Goal: Information Seeking & Learning: Learn about a topic

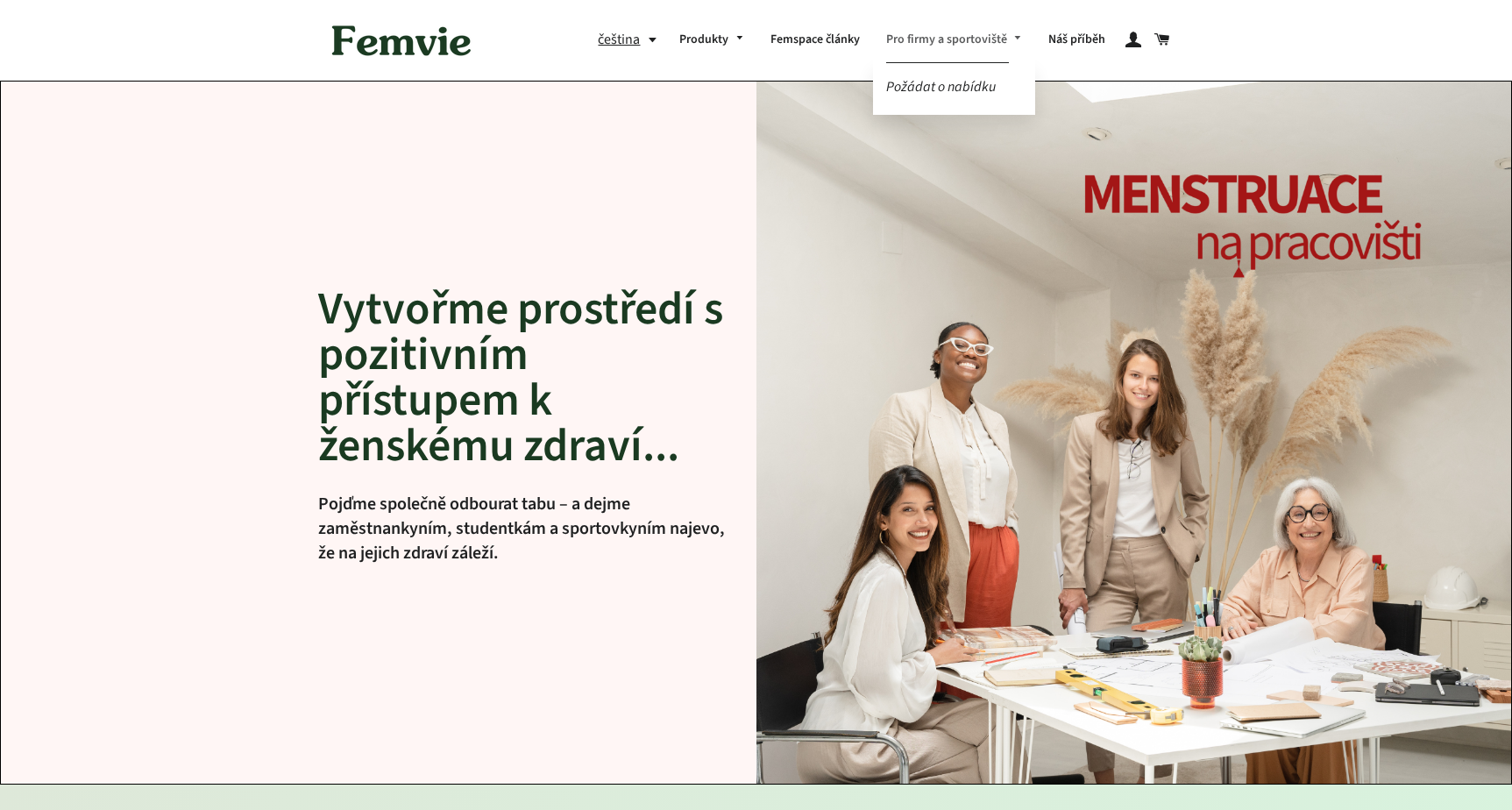
click at [921, 40] on link "Pro firmy a sportoviště" at bounding box center [954, 41] width 163 height 45
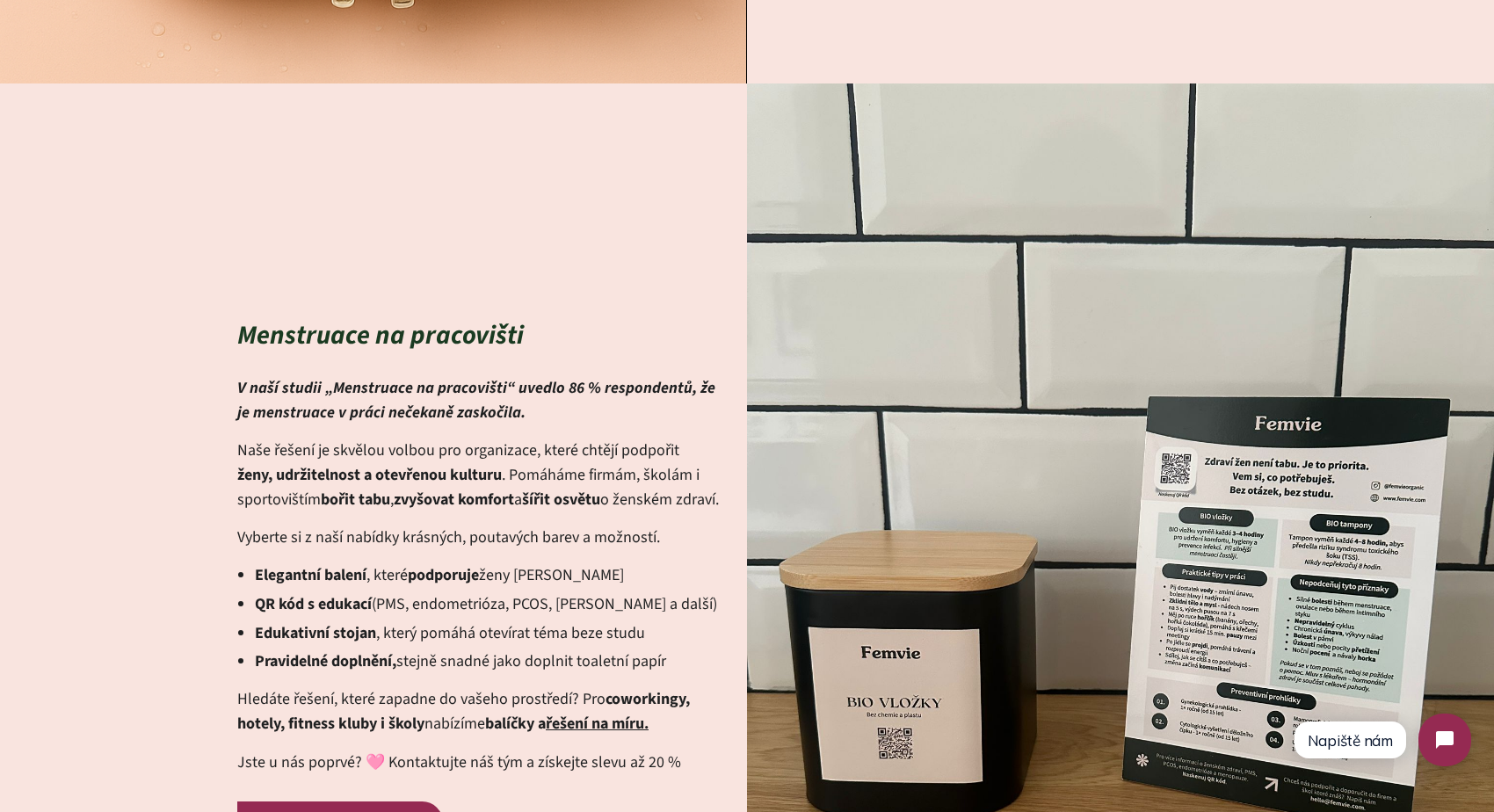
scroll to position [4222, 0]
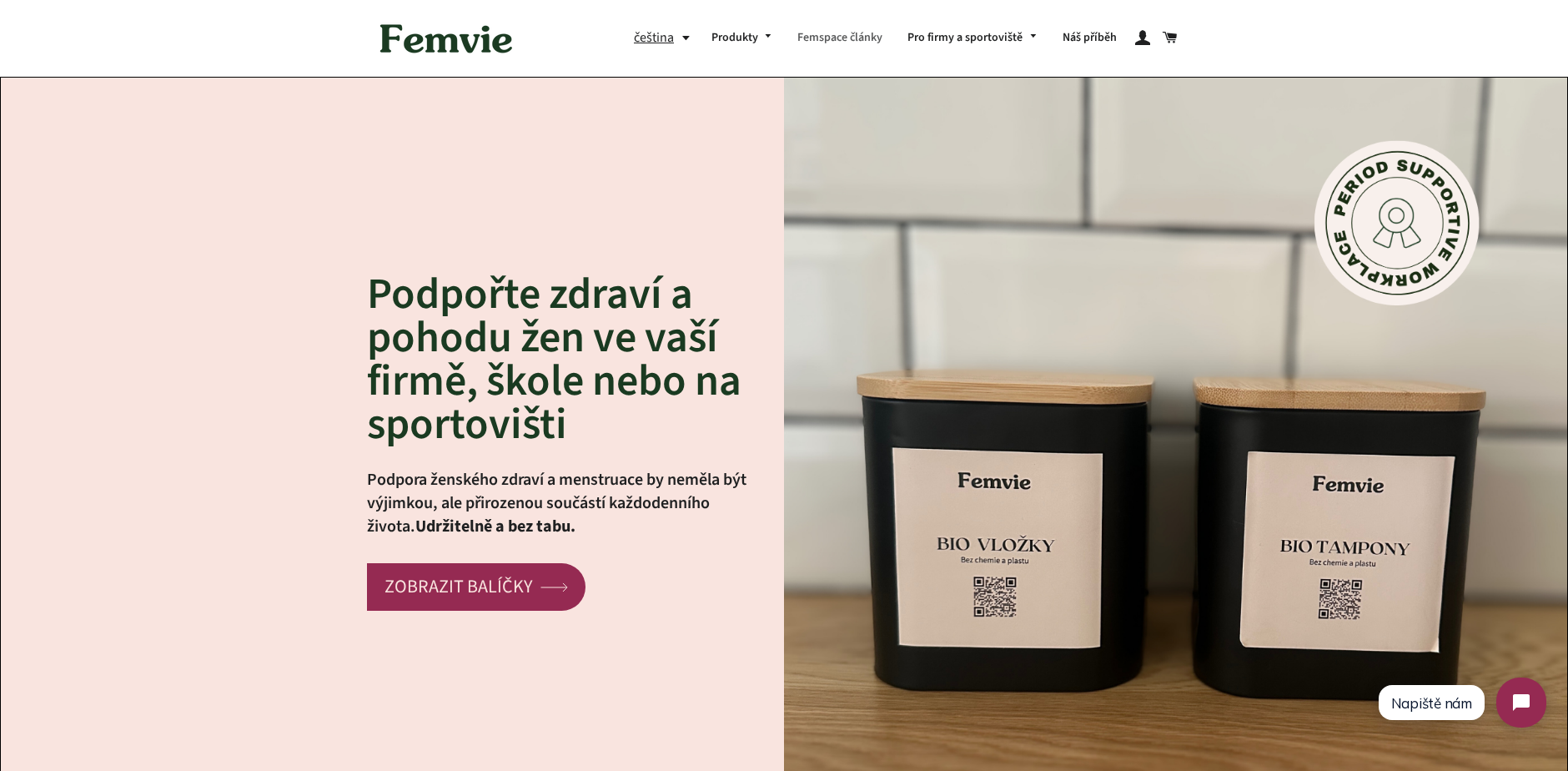
click at [847, 41] on link "Femspace články" at bounding box center [840, 39] width 110 height 43
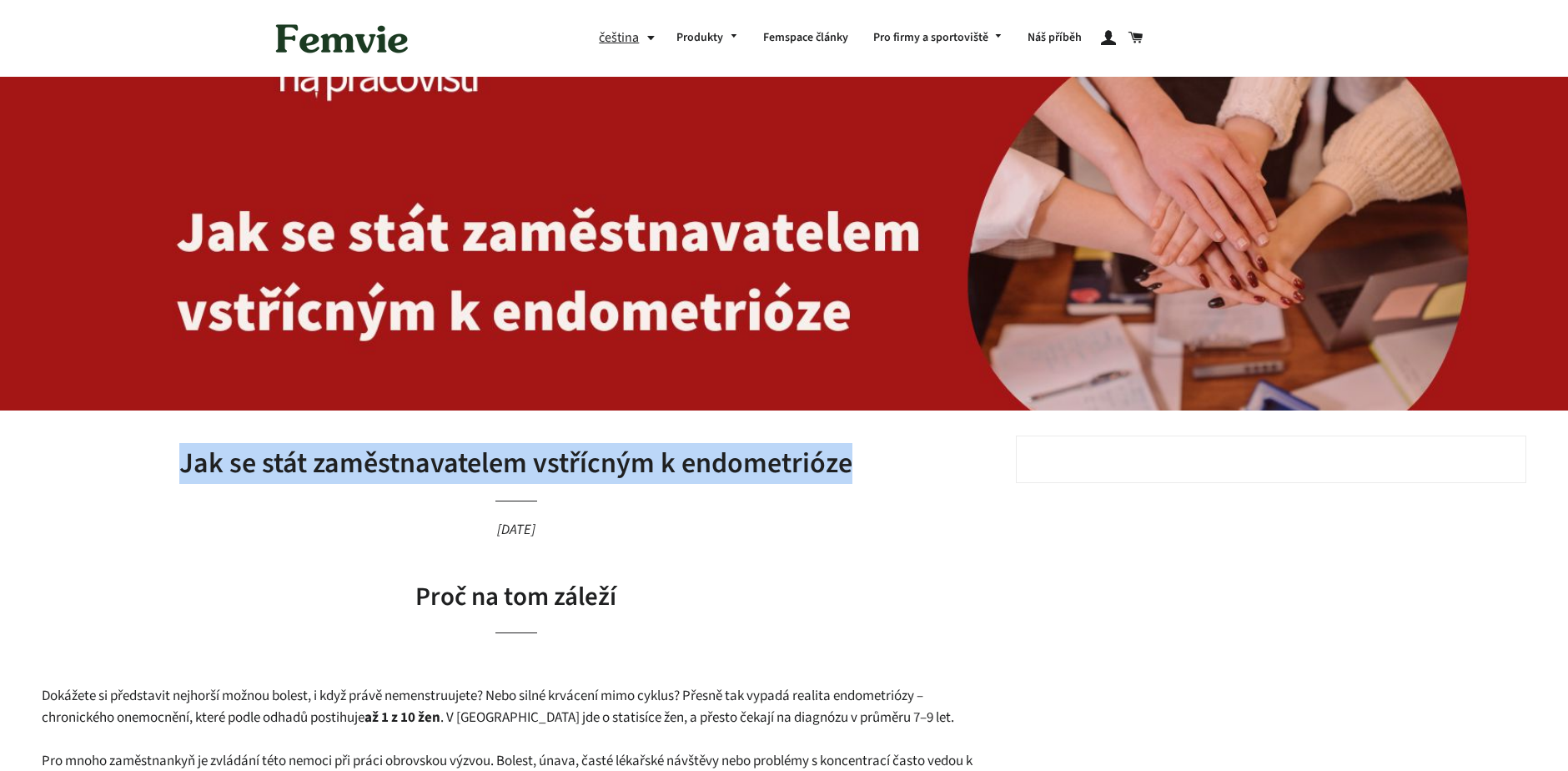
drag, startPoint x: 0, startPoint y: 0, endPoint x: 176, endPoint y: 446, distance: 479.5
click at [176, 446] on h1 "Jak se stát zaměstnavatelem vstřícným k endometrióze" at bounding box center [515, 463] width 949 height 40
click at [909, 43] on link "Pro firmy a sportoviště" at bounding box center [938, 39] width 155 height 43
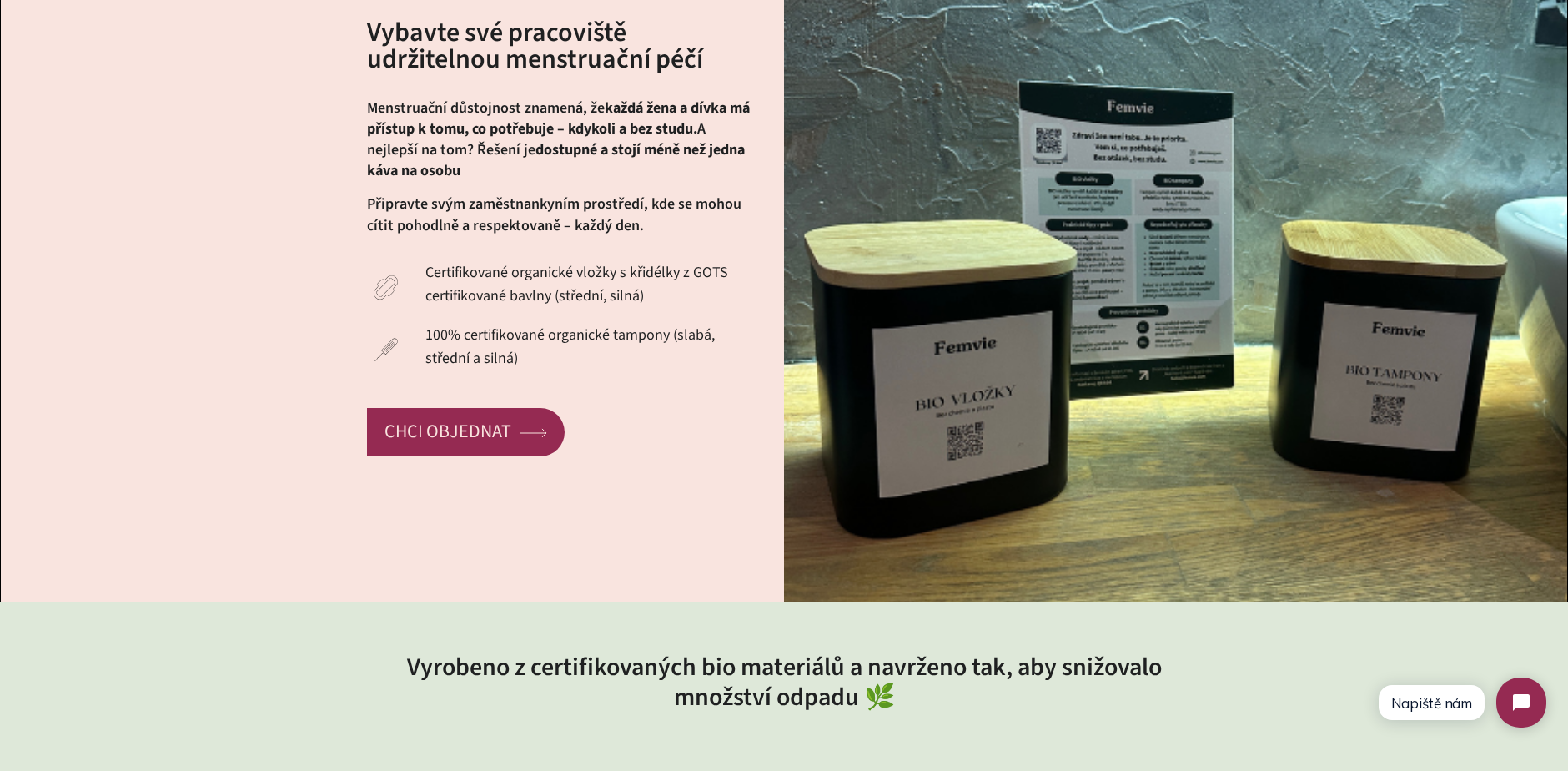
scroll to position [602, 0]
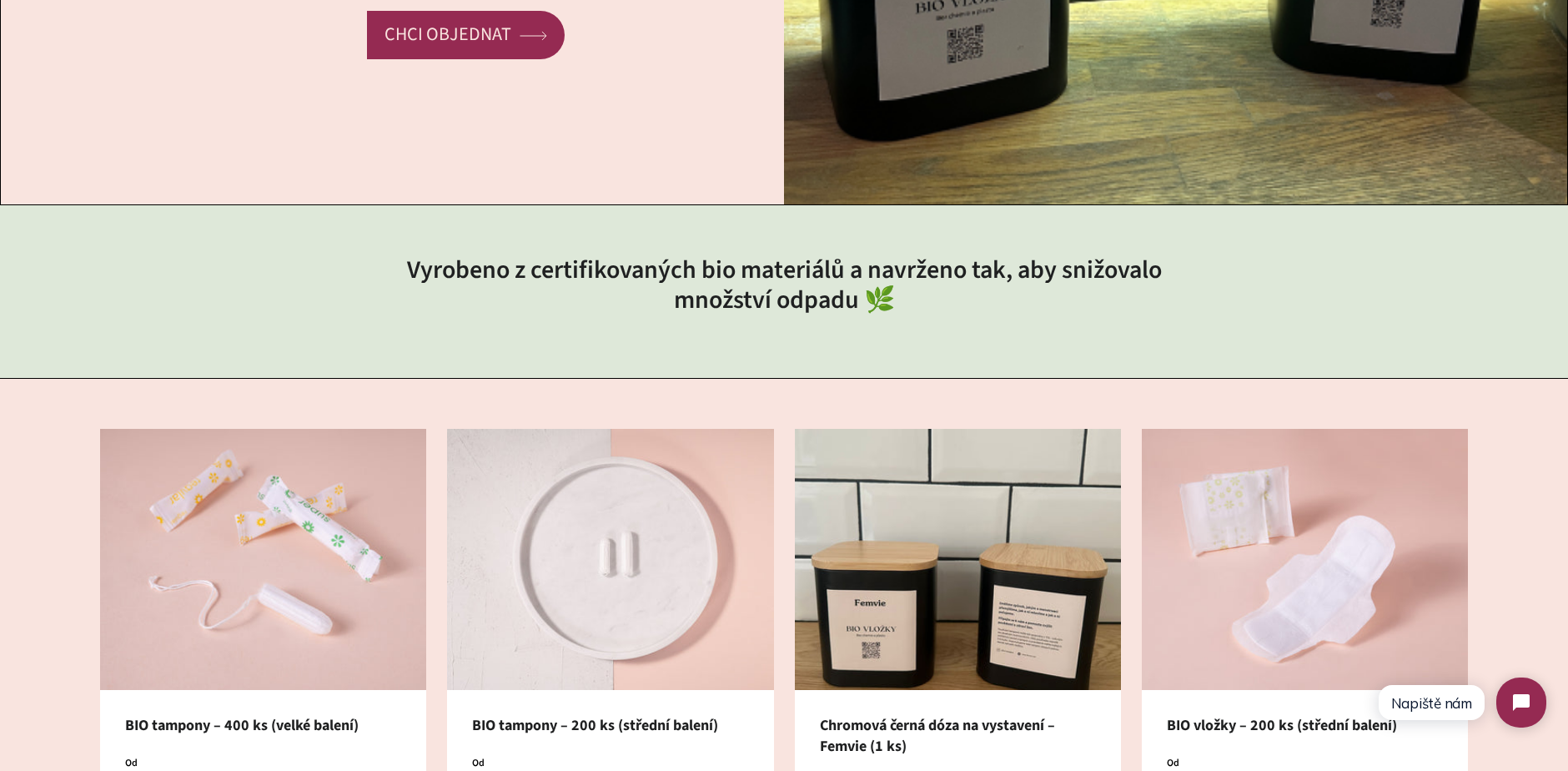
click at [546, 525] on img at bounding box center [610, 560] width 327 height 261
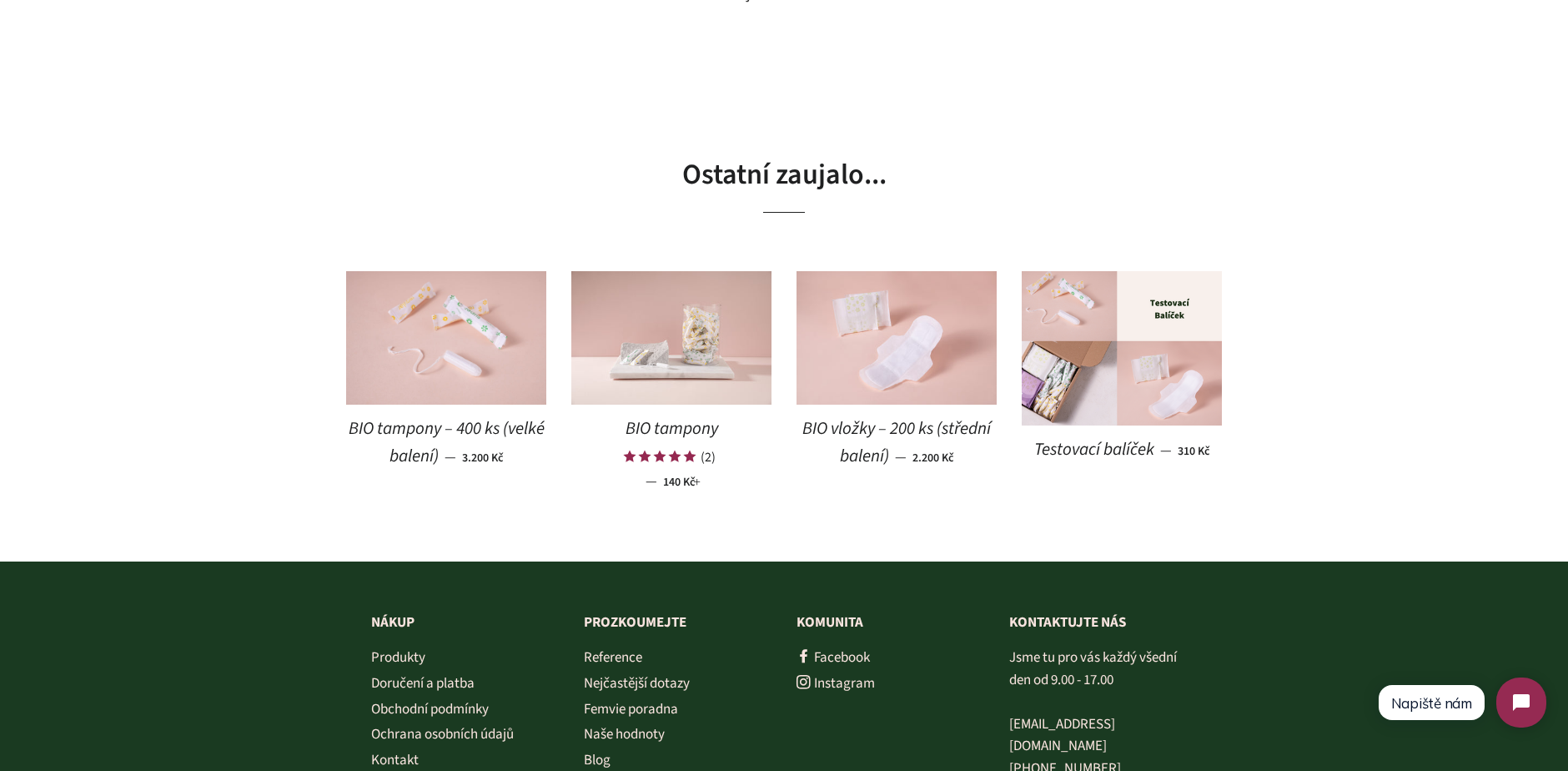
scroll to position [2086, 0]
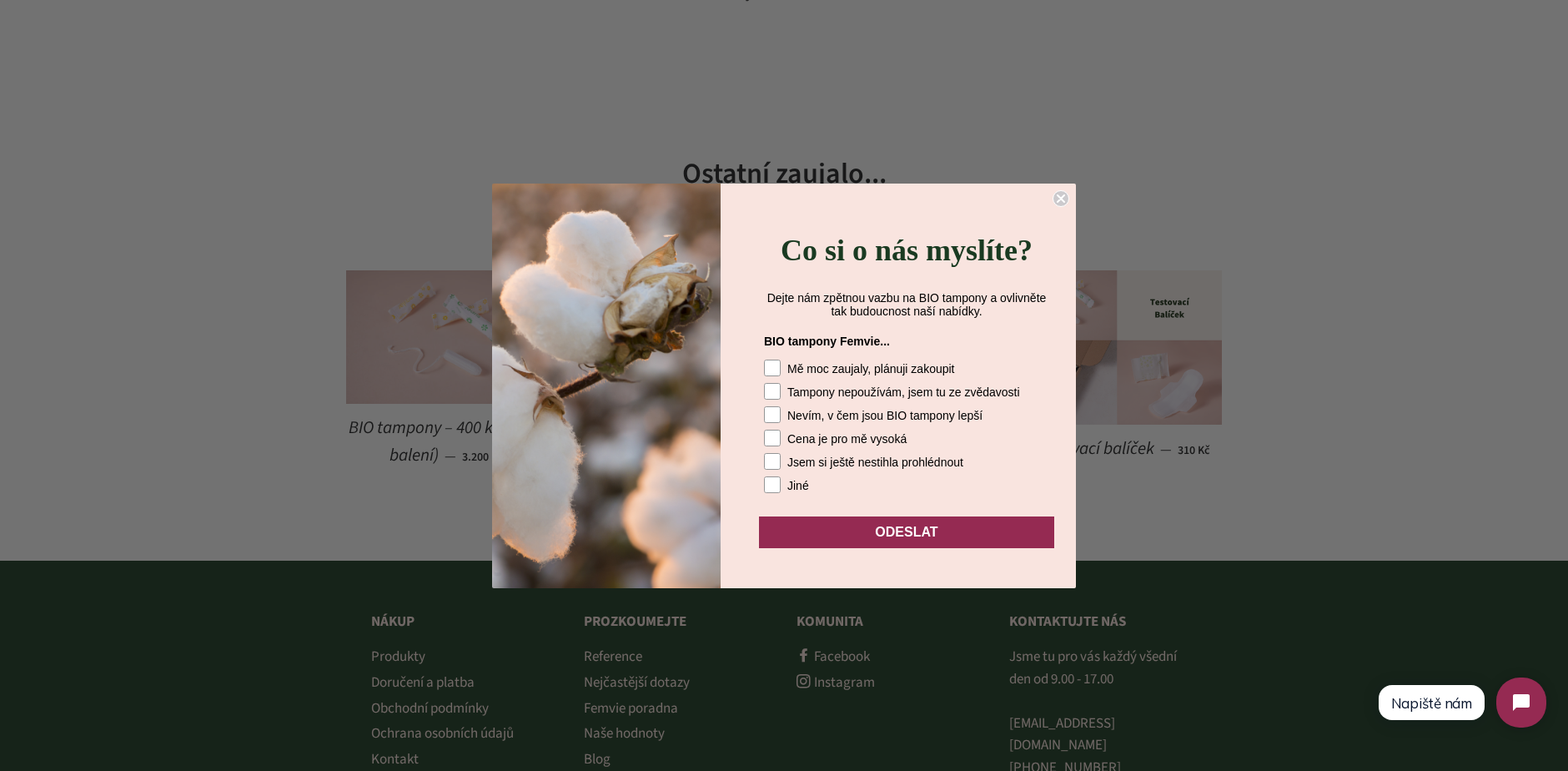
click at [1061, 195] on icon "Close dialog" at bounding box center [1061, 198] width 6 height 6
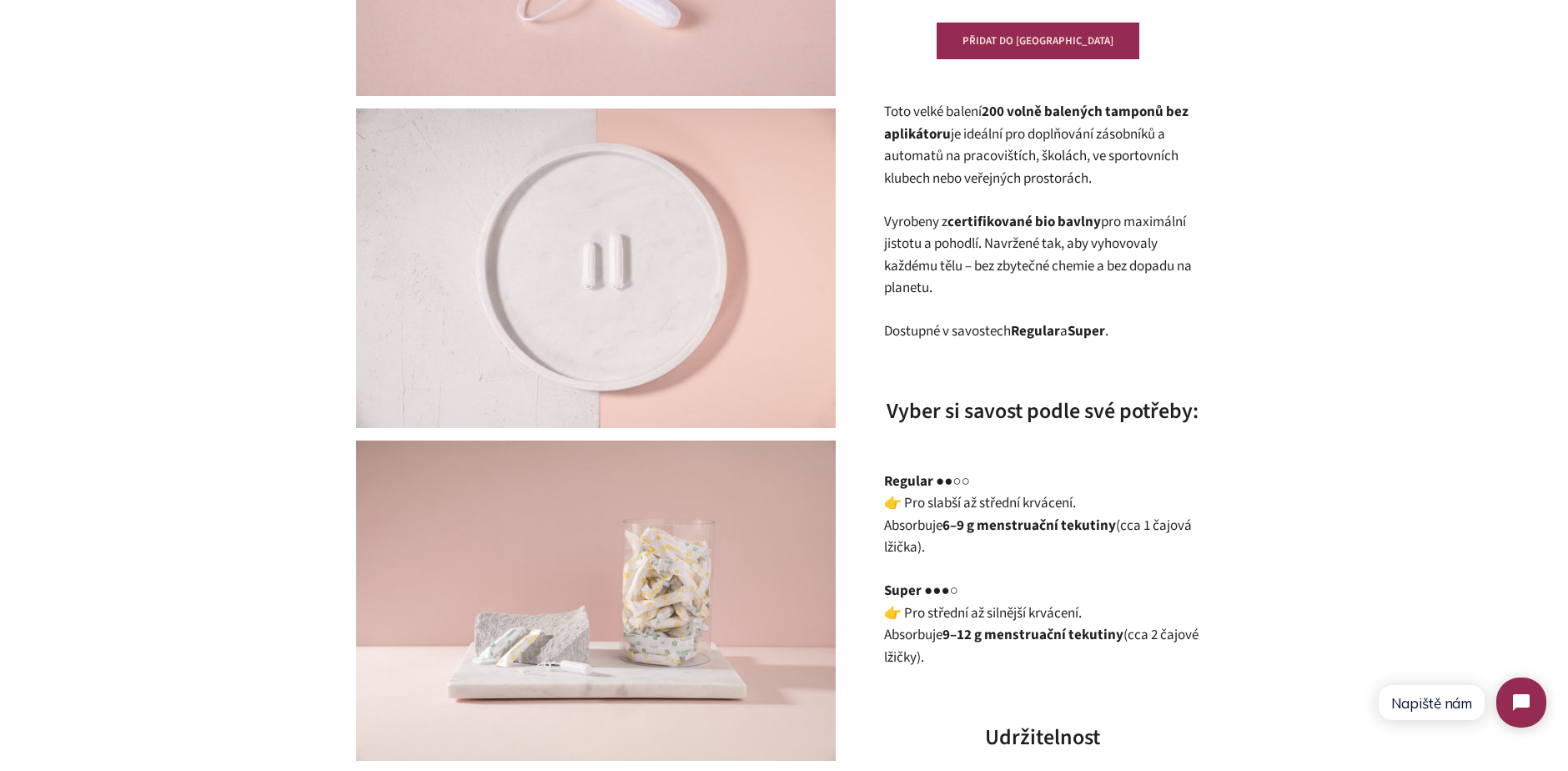
scroll to position [0, 0]
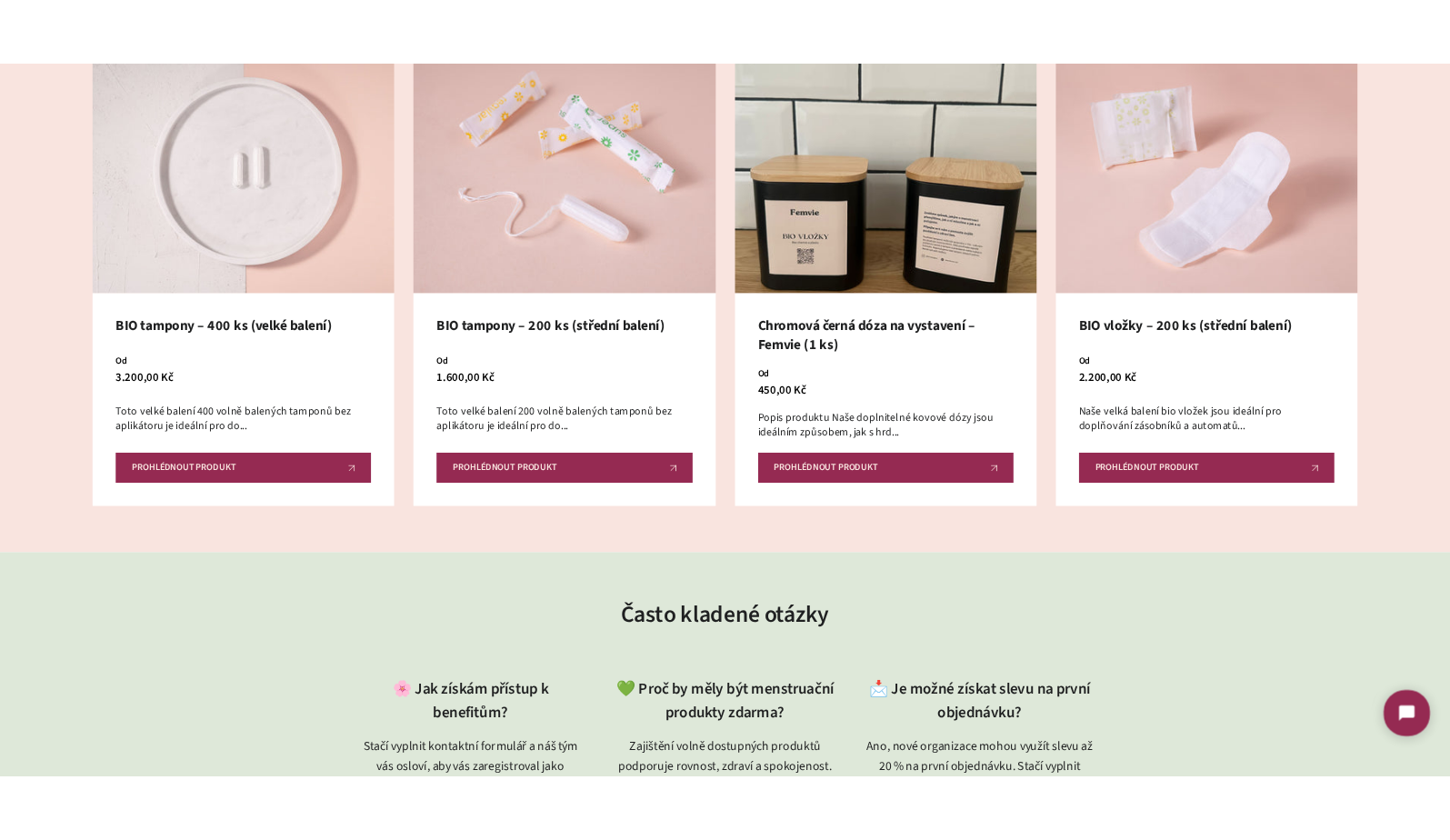
scroll to position [1016, 0]
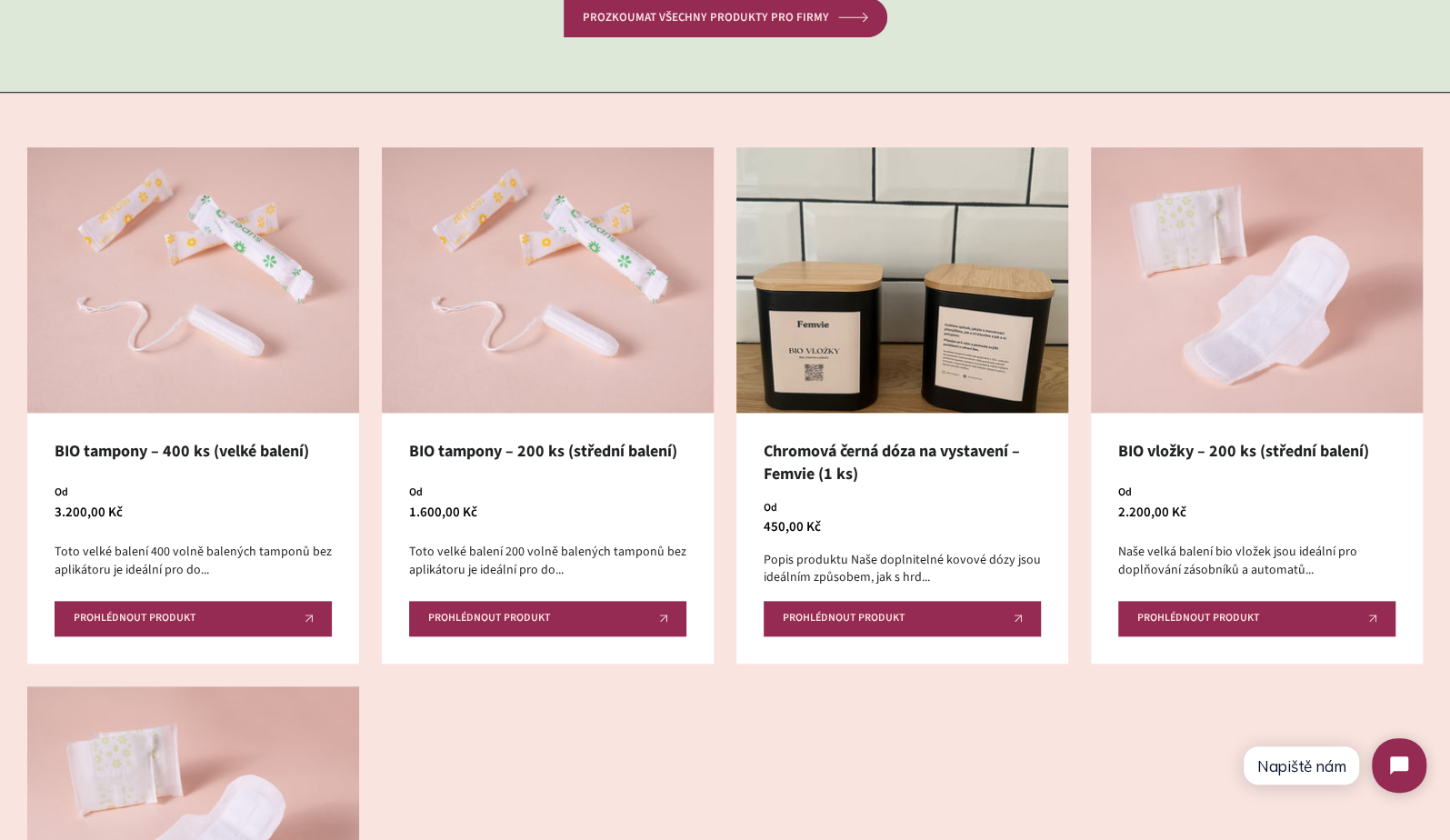
scroll to position [883, 0]
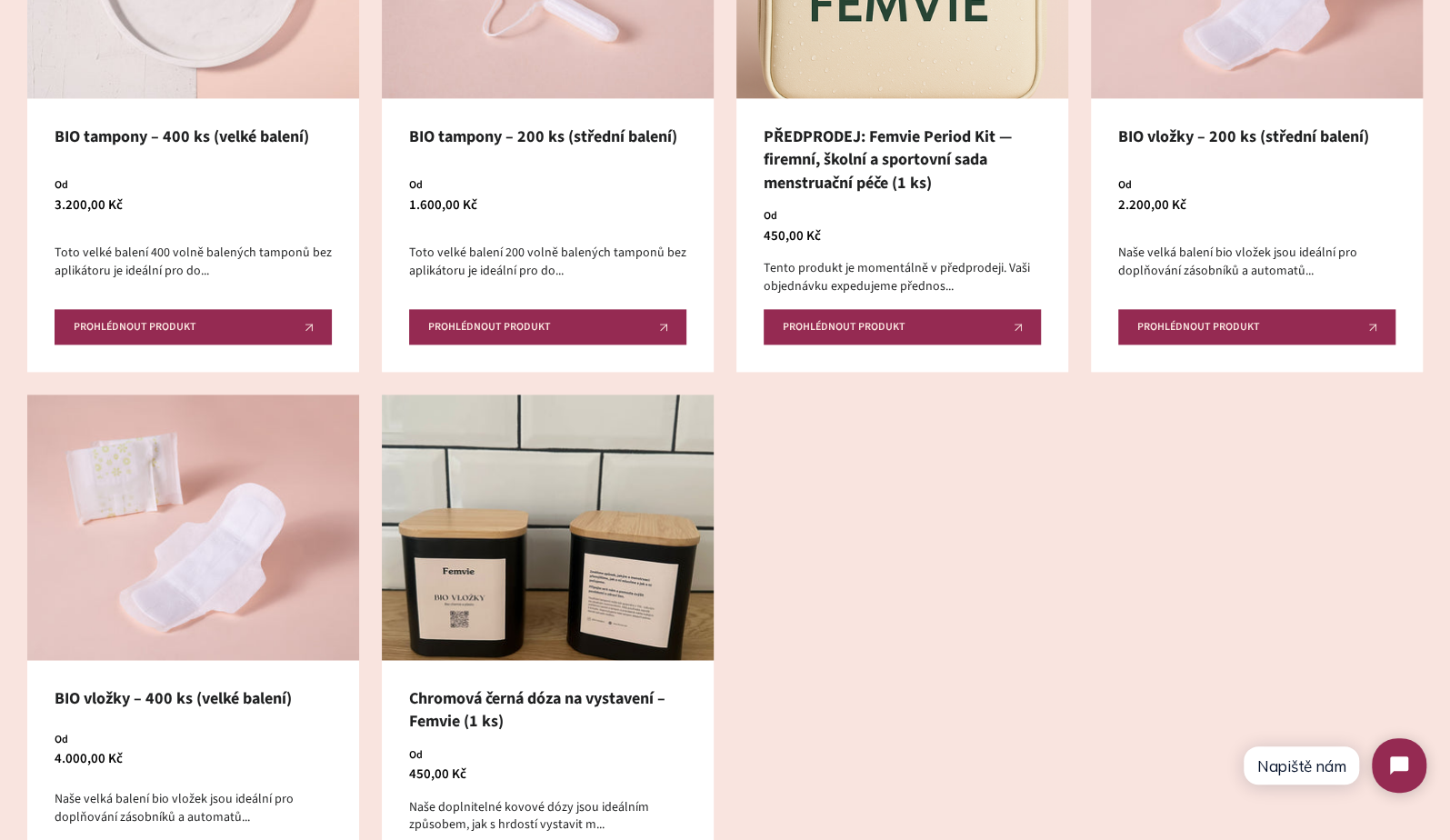
scroll to position [1226, 0]
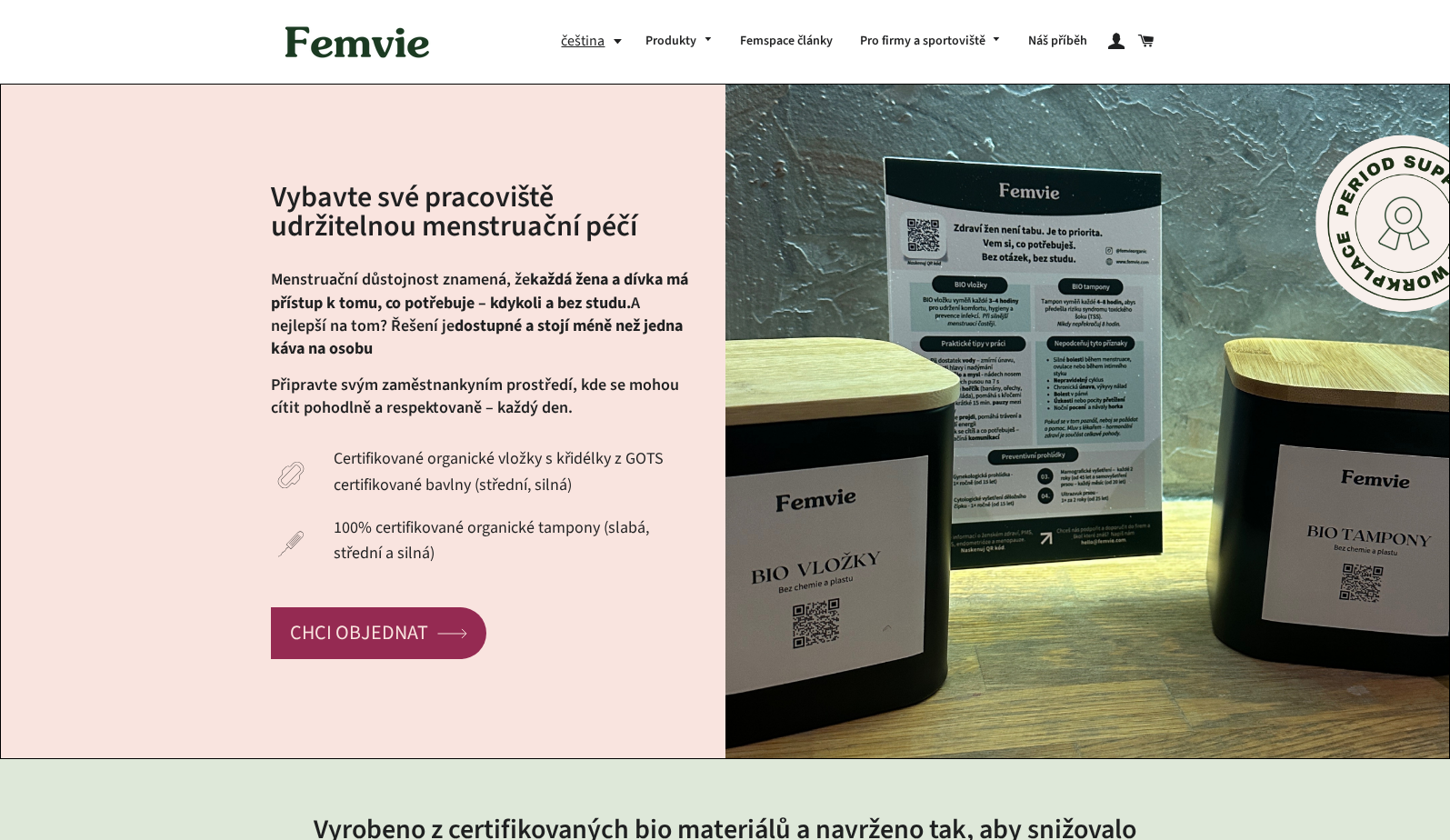
scroll to position [867, 0]
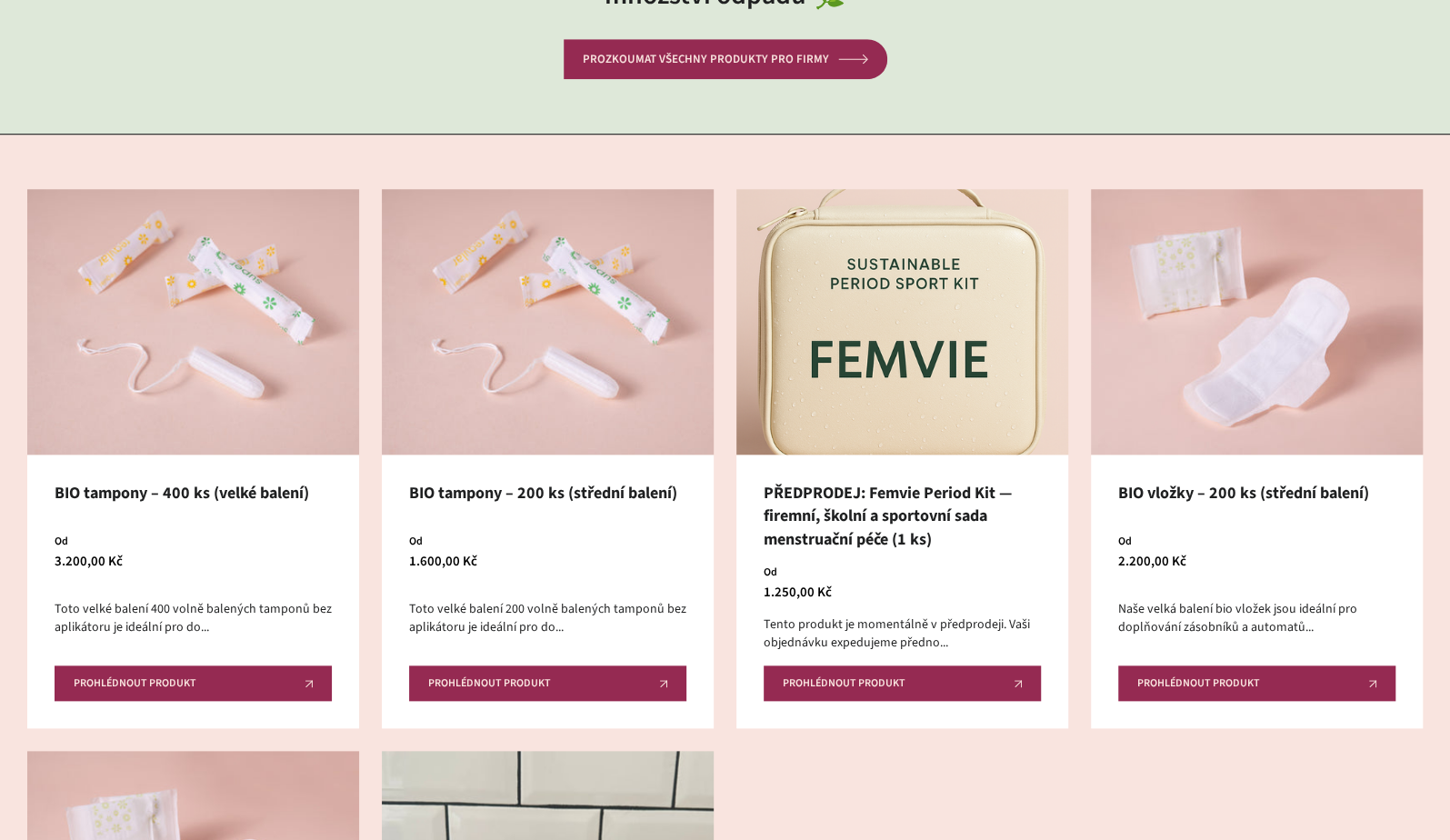
click at [857, 376] on img at bounding box center [902, 321] width 331 height 266
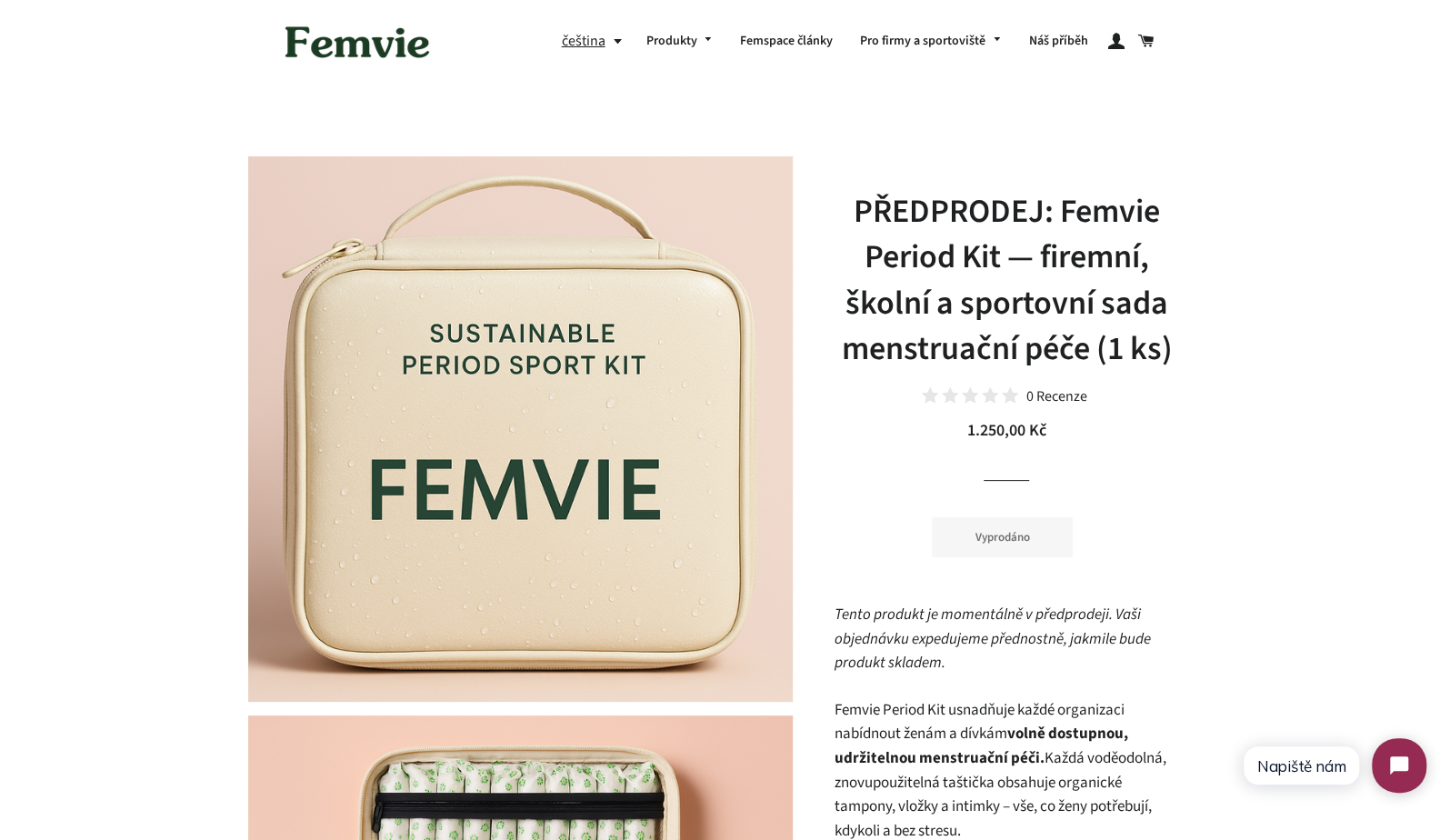
click at [412, 40] on img at bounding box center [357, 41] width 164 height 56
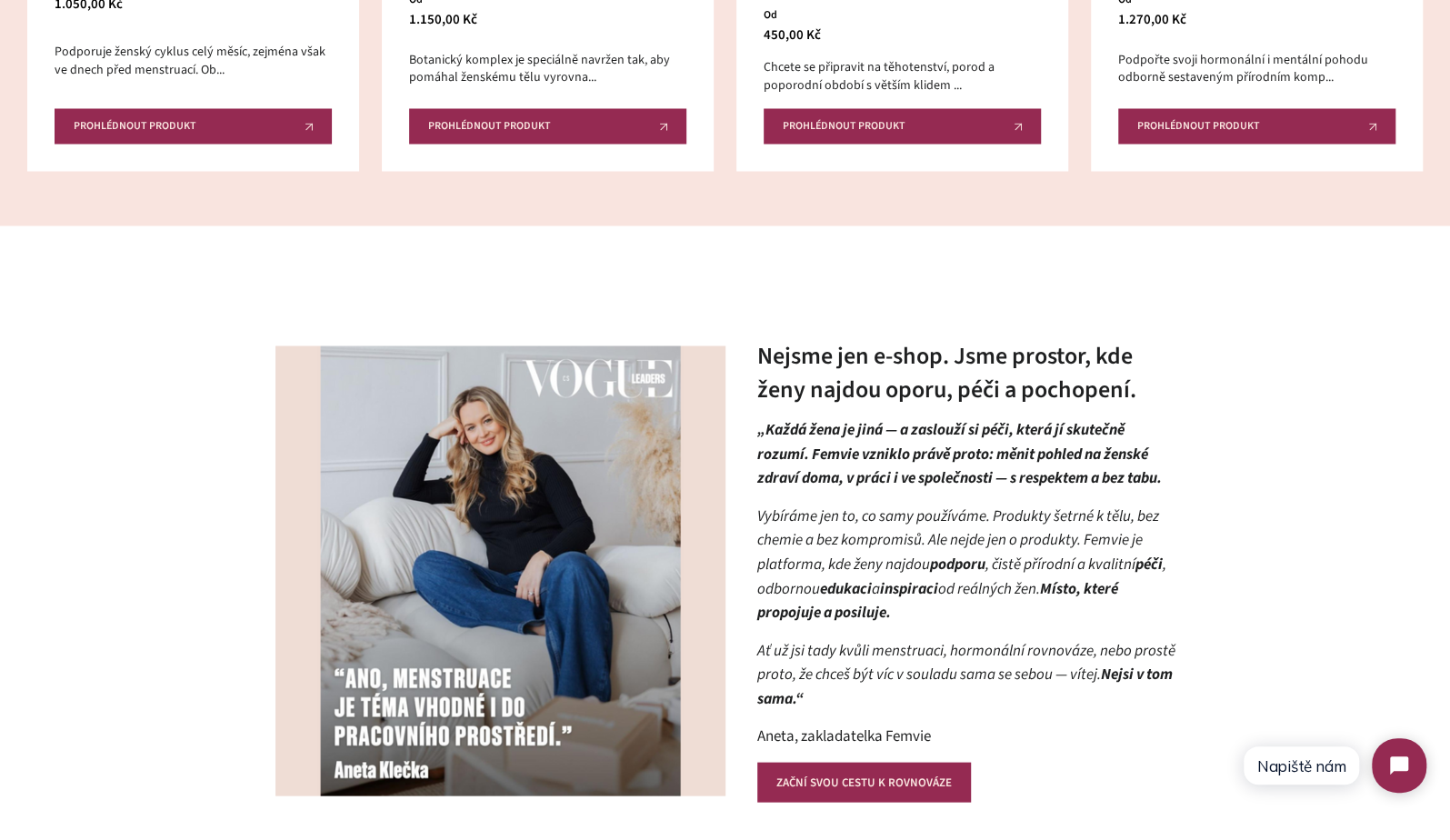
scroll to position [2063, 0]
